Goal: Entertainment & Leisure: Consume media (video, audio)

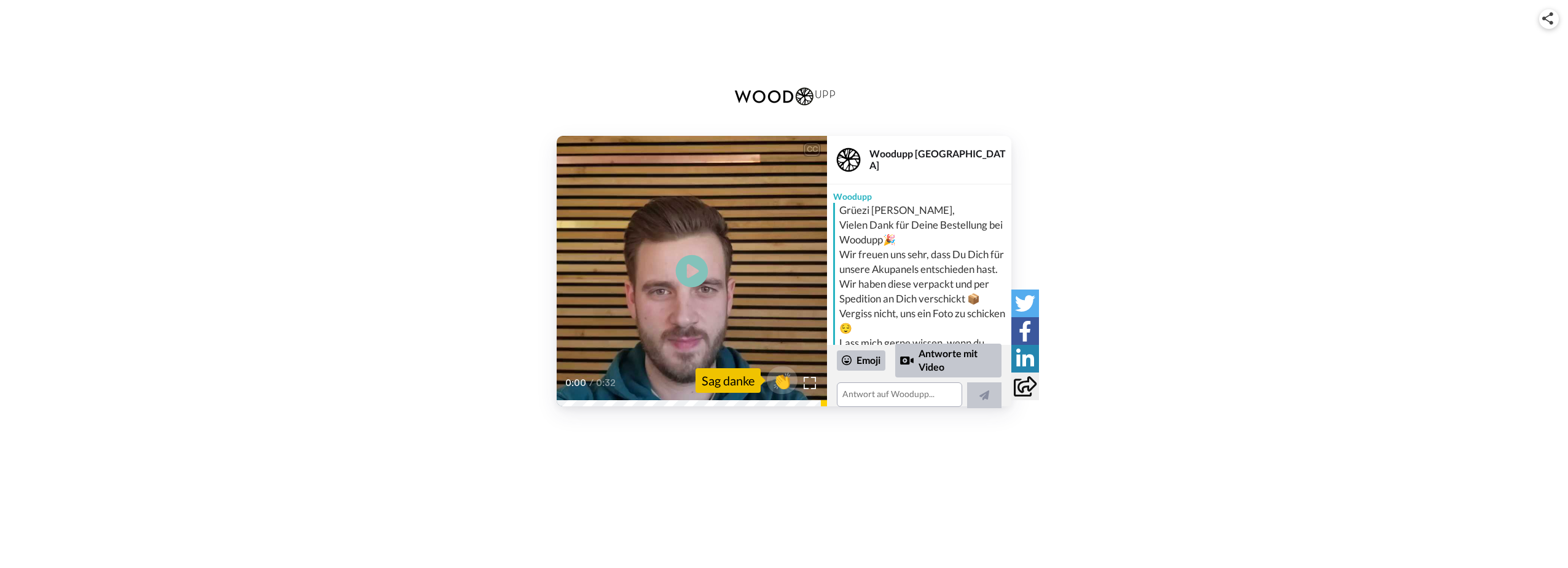
click at [698, 271] on icon "Play/Pause" at bounding box center [692, 272] width 33 height 59
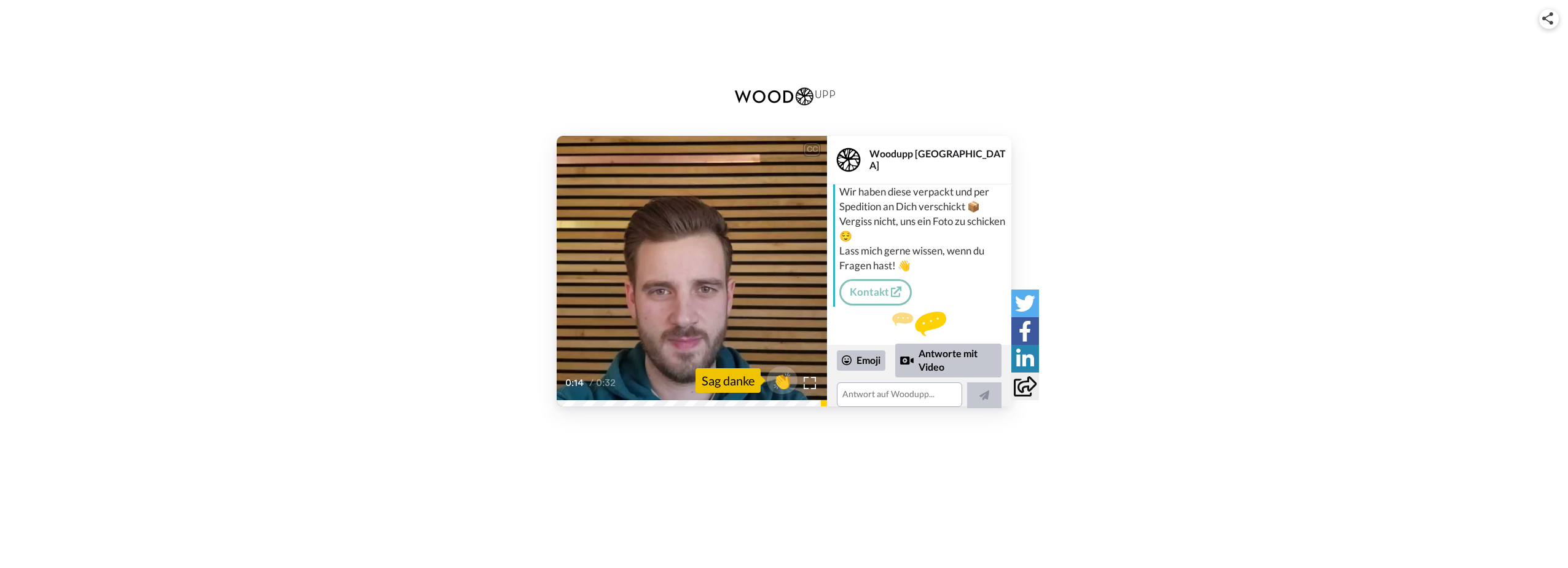
scroll to position [63, 0]
